Goal: Transaction & Acquisition: Purchase product/service

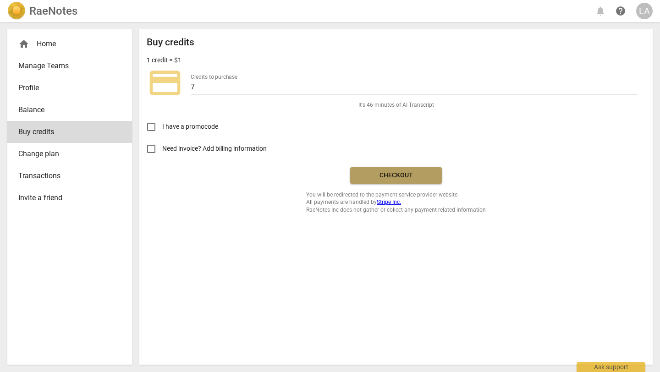
click at [394, 177] on span "Checkout" at bounding box center [395, 175] width 77 height 9
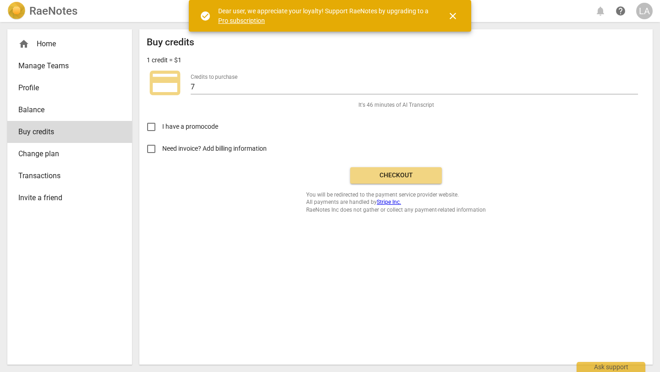
click at [241, 22] on link "Pro subscription" at bounding box center [241, 20] width 47 height 7
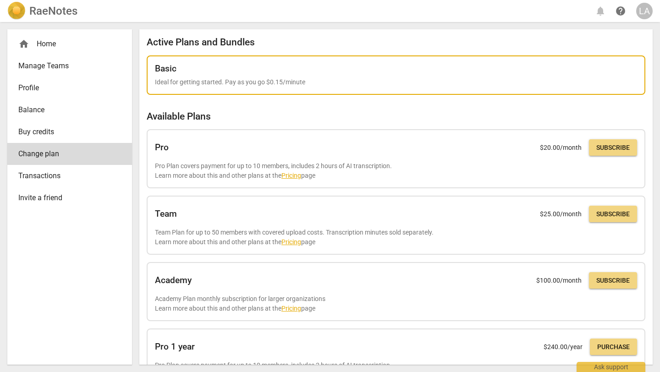
click at [232, 80] on p "Ideal for getting started. Pay as you go $0.15/minute" at bounding box center [396, 82] width 482 height 10
click at [357, 79] on p "Ideal for getting started. Pay as you go $0.15/minute" at bounding box center [396, 82] width 482 height 10
drag, startPoint x: 185, startPoint y: 71, endPoint x: 151, endPoint y: 93, distance: 40.6
click at [183, 71] on div "Basic" at bounding box center [396, 69] width 482 height 10
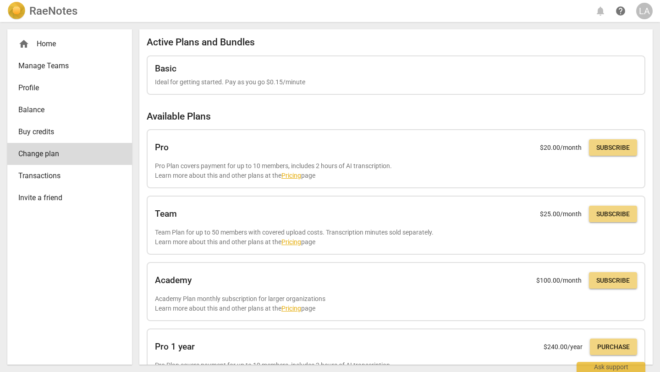
click at [62, 180] on span "Transactions" at bounding box center [65, 175] width 95 height 11
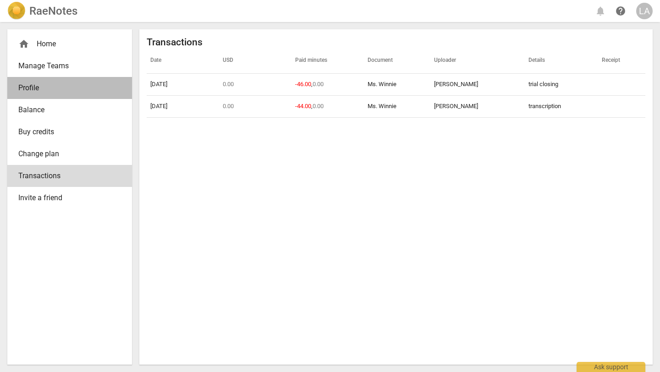
click at [54, 85] on span "Profile" at bounding box center [65, 87] width 95 height 11
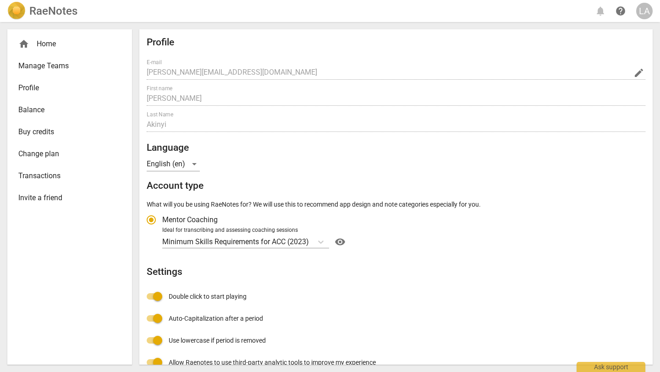
radio input "false"
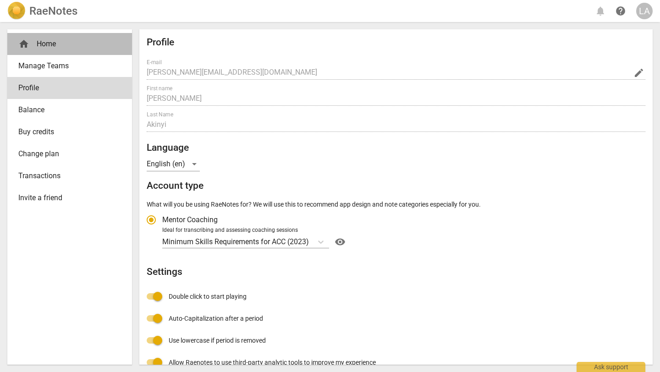
click at [22, 46] on span "home" at bounding box center [23, 43] width 11 height 11
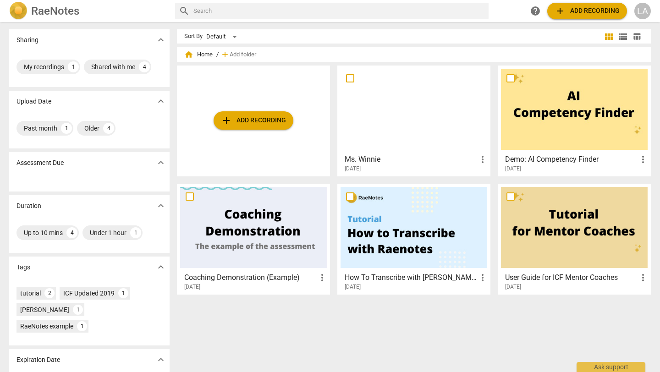
click at [409, 122] on div at bounding box center [413, 109] width 147 height 81
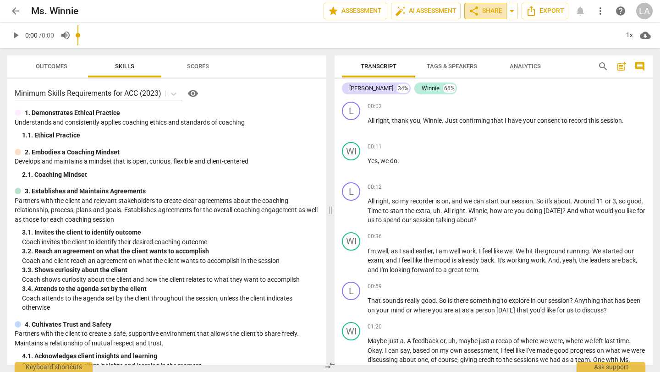
click at [479, 9] on span "share Share" at bounding box center [485, 10] width 34 height 11
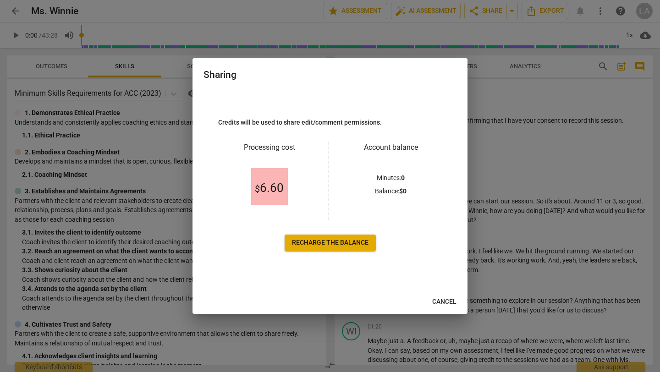
click at [318, 244] on span "Recharge the balance" at bounding box center [330, 242] width 77 height 9
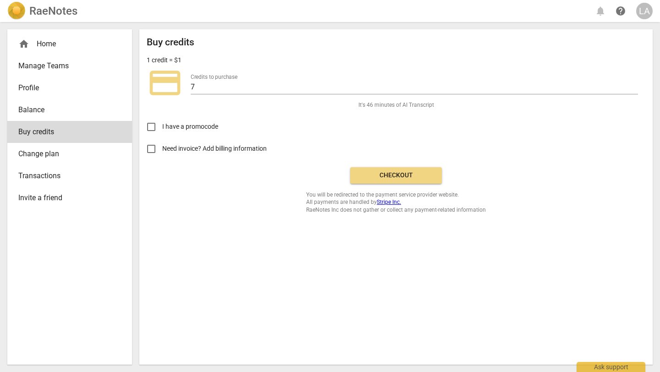
drag, startPoint x: 150, startPoint y: 148, endPoint x: 159, endPoint y: 148, distance: 9.2
click at [153, 148] on input "Need invoice? Add billing information" at bounding box center [151, 149] width 22 height 22
checkbox input "true"
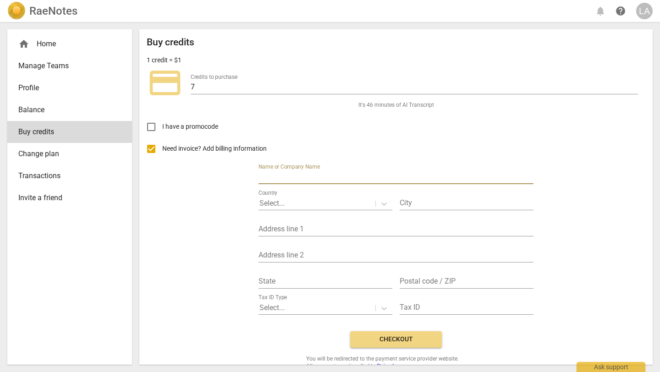
click at [324, 175] on input "text" at bounding box center [395, 177] width 275 height 13
type input "[PERSON_NAME]"
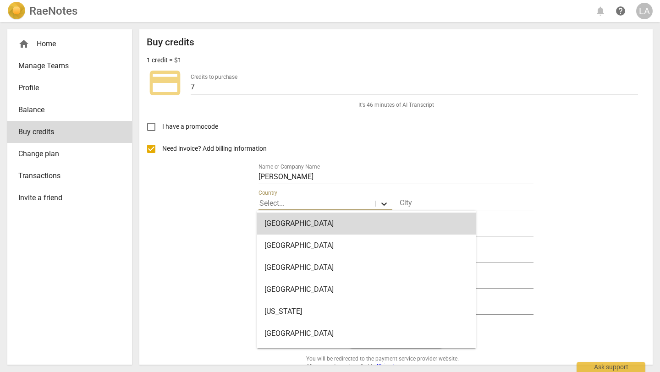
click at [381, 203] on icon at bounding box center [383, 204] width 5 height 3
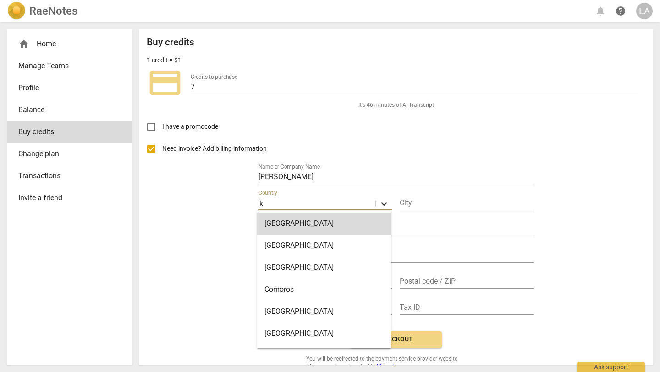
type input "ke"
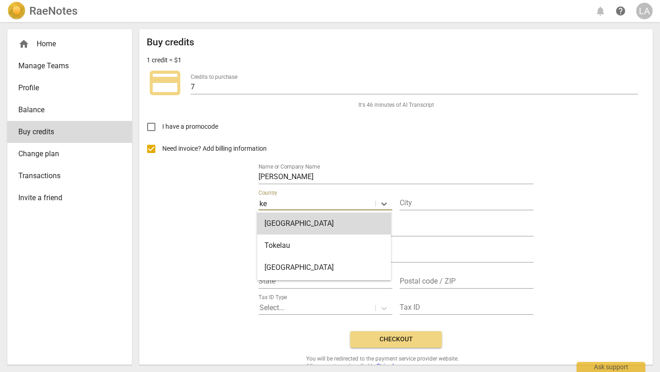
click at [353, 221] on div "[GEOGRAPHIC_DATA]" at bounding box center [324, 224] width 134 height 22
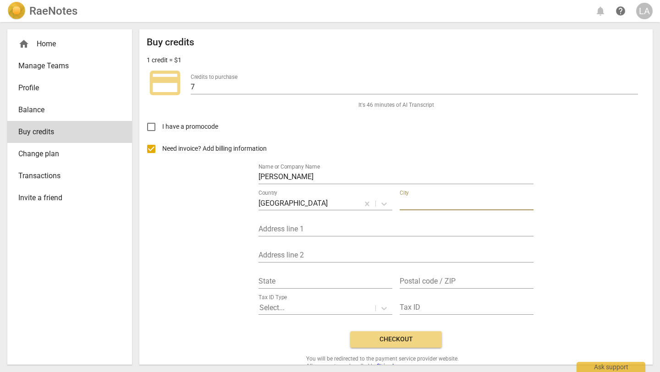
click at [404, 204] on input "text" at bounding box center [467, 203] width 134 height 13
type input "[GEOGRAPHIC_DATA]"
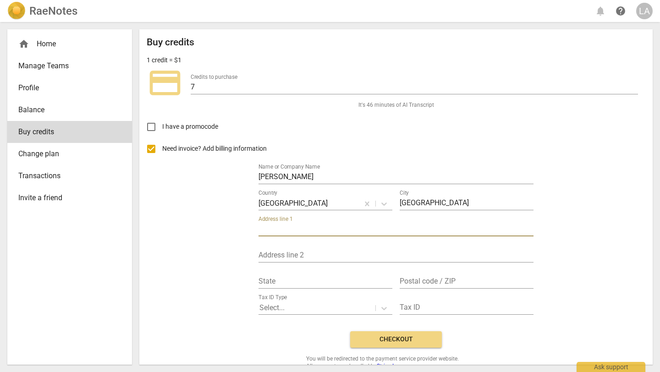
click at [372, 230] on input "text" at bounding box center [395, 229] width 275 height 13
drag, startPoint x: 304, startPoint y: 228, endPoint x: 276, endPoint y: 228, distance: 28.0
click at [276, 228] on input "52144 00100" at bounding box center [395, 229] width 275 height 13
type input "52144"
click at [418, 281] on input "text" at bounding box center [467, 281] width 134 height 13
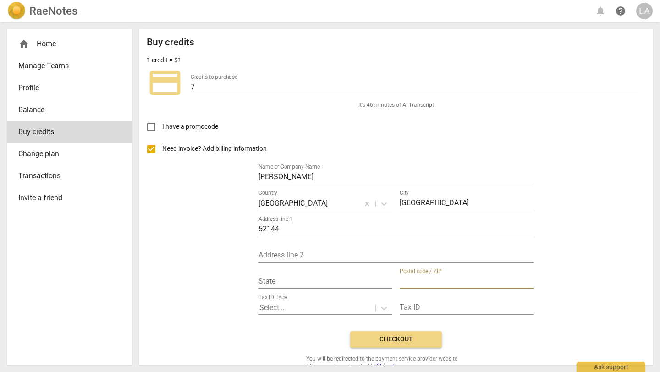
paste input "00100"
type input "00100"
click at [381, 307] on icon at bounding box center [383, 308] width 9 height 9
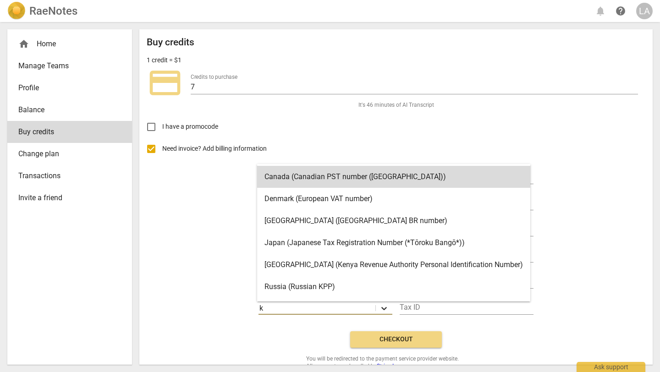
type input "ke"
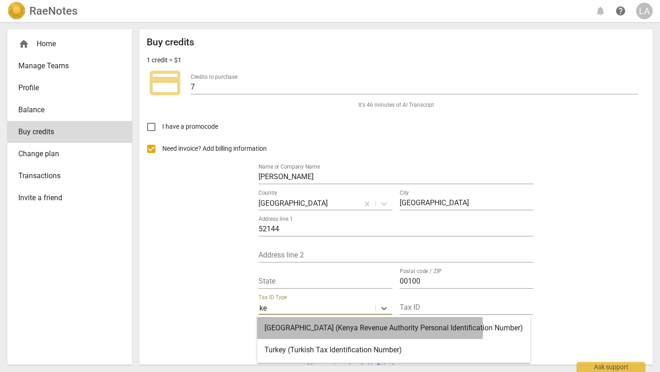
click at [359, 329] on div "[GEOGRAPHIC_DATA] (Kenya Revenue Authority Personal Identification Number)" at bounding box center [393, 328] width 273 height 22
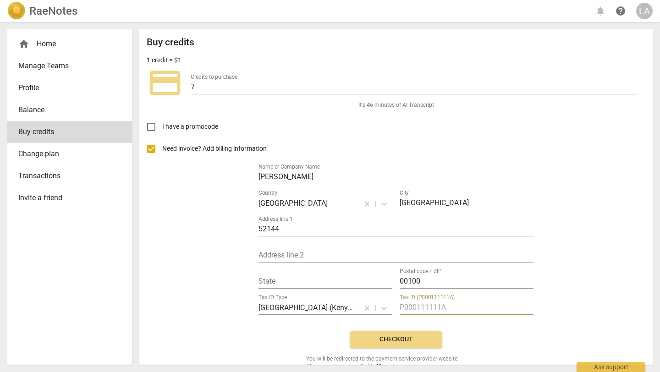
click at [481, 308] on input "text" at bounding box center [467, 307] width 134 height 13
type input "a"
type input "A004269918Z"
click at [338, 279] on input "text" at bounding box center [325, 281] width 134 height 13
type input "[GEOGRAPHIC_DATA]"
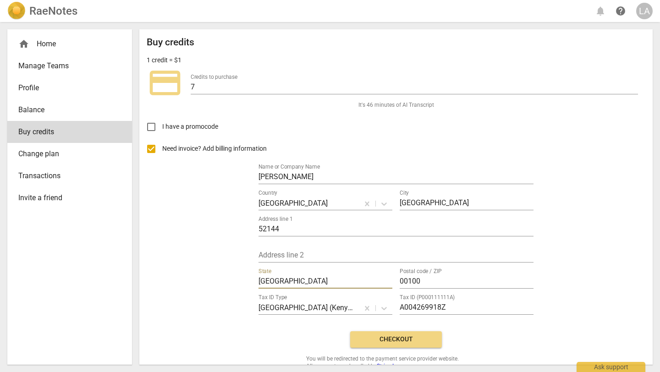
click at [404, 337] on span "Checkout" at bounding box center [395, 339] width 77 height 9
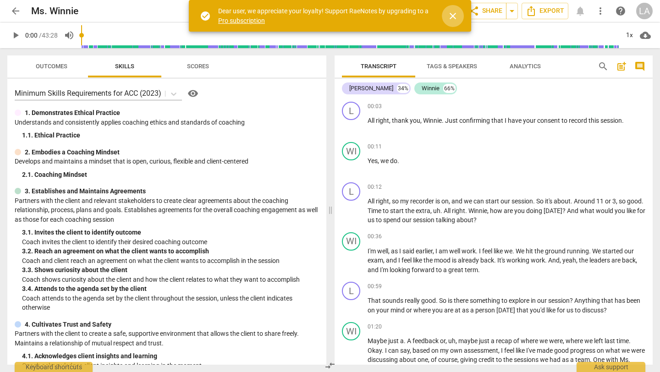
click at [453, 14] on span "close" at bounding box center [452, 16] width 11 height 11
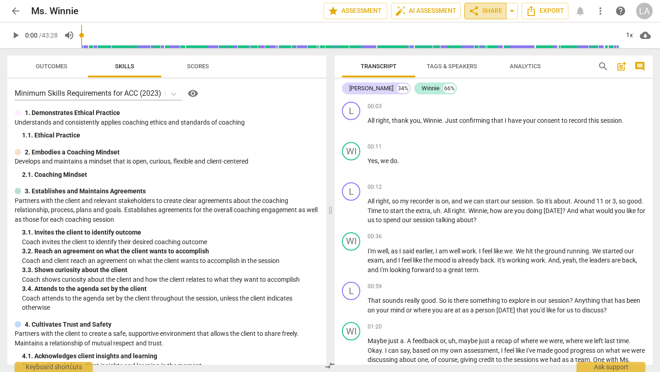
click at [481, 12] on span "share Share" at bounding box center [485, 10] width 34 height 11
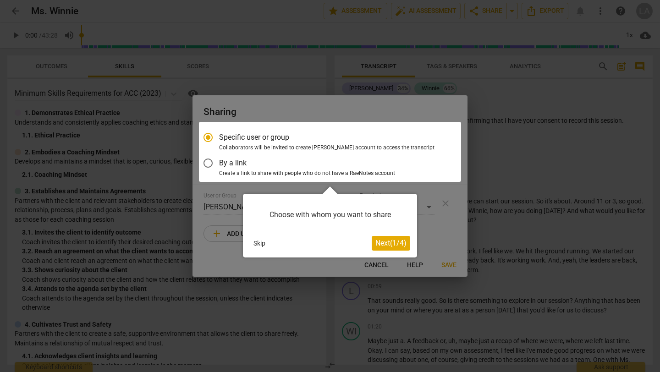
click at [388, 242] on span "Next ( 1 / 4 )" at bounding box center [390, 243] width 31 height 9
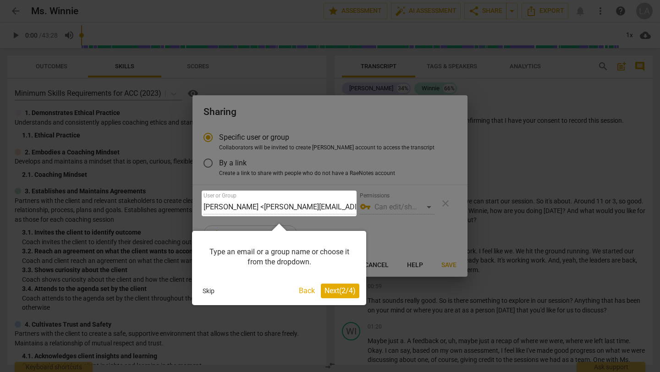
click at [345, 293] on span "Next ( 2 / 4 )" at bounding box center [339, 290] width 31 height 9
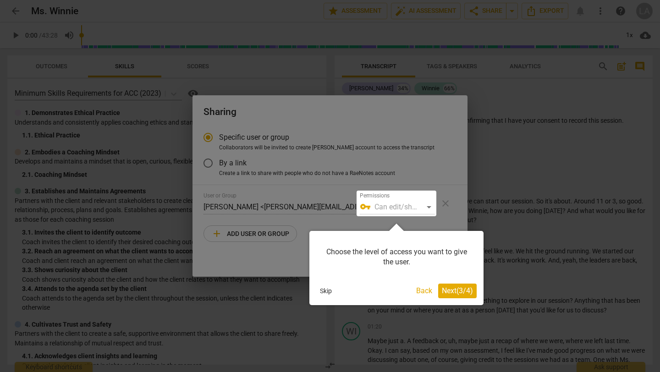
click at [458, 293] on span "Next ( 3 / 4 )" at bounding box center [457, 290] width 31 height 9
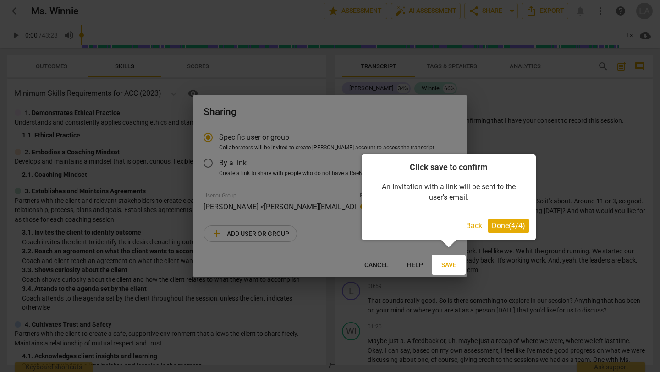
click at [509, 225] on span "Done ( 4 / 4 )" at bounding box center [508, 225] width 33 height 9
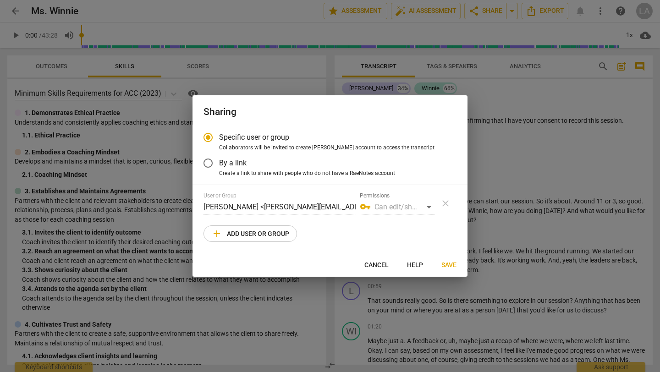
click at [279, 229] on span "add Add user or group" at bounding box center [250, 233] width 78 height 11
radio input "false"
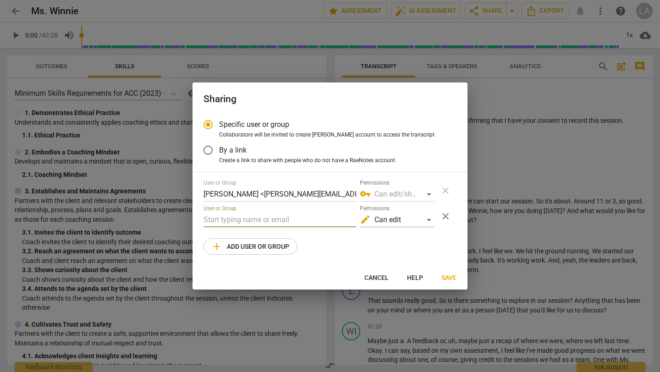
click at [266, 219] on input "text" at bounding box center [279, 220] width 153 height 15
paste input "pferrando@estalento.es"
type input "pferrando@estalento.es"
click at [427, 219] on div "edit Can edit" at bounding box center [397, 220] width 75 height 15
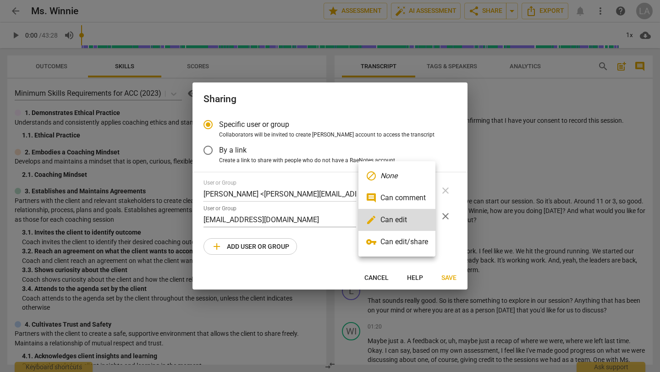
click at [401, 242] on li "vpn_key Can edit/share" at bounding box center [396, 242] width 77 height 22
radio input "false"
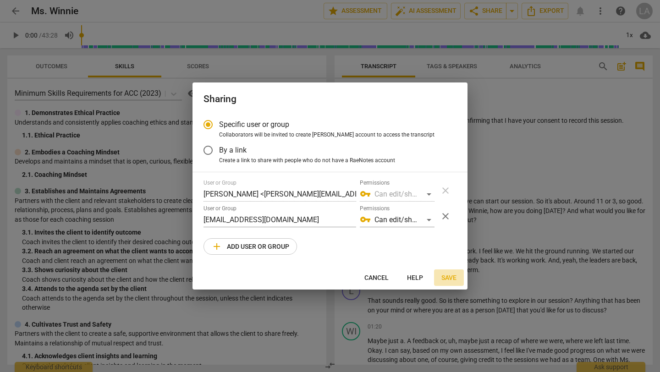
click at [450, 277] on span "Save" at bounding box center [448, 278] width 15 height 9
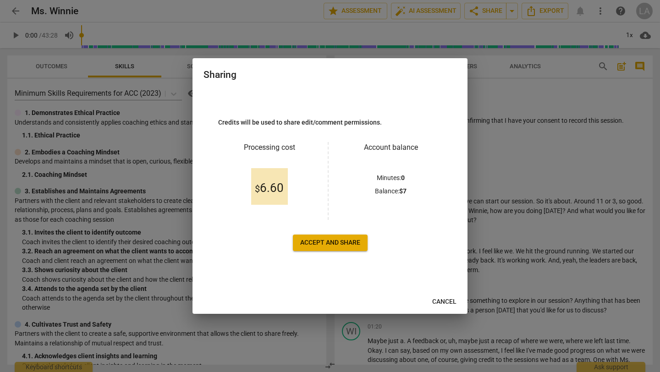
click at [329, 244] on span "Accept and share" at bounding box center [330, 242] width 60 height 9
